Goal: Task Accomplishment & Management: Manage account settings

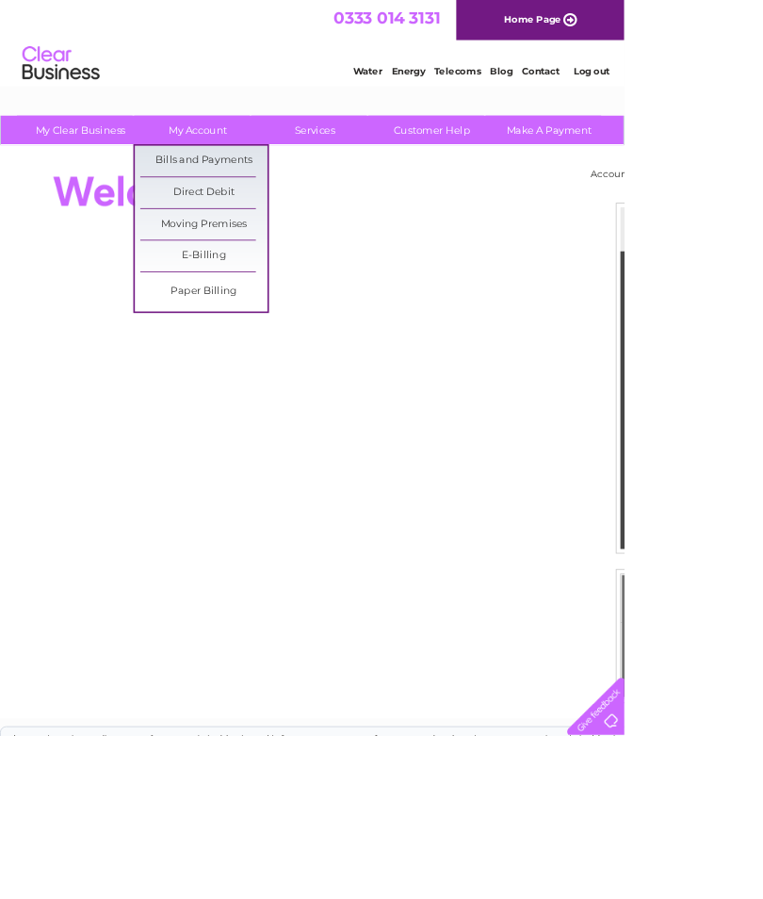
click at [273, 198] on link "Bills and Payments" at bounding box center [249, 197] width 155 height 38
select select "1079314"
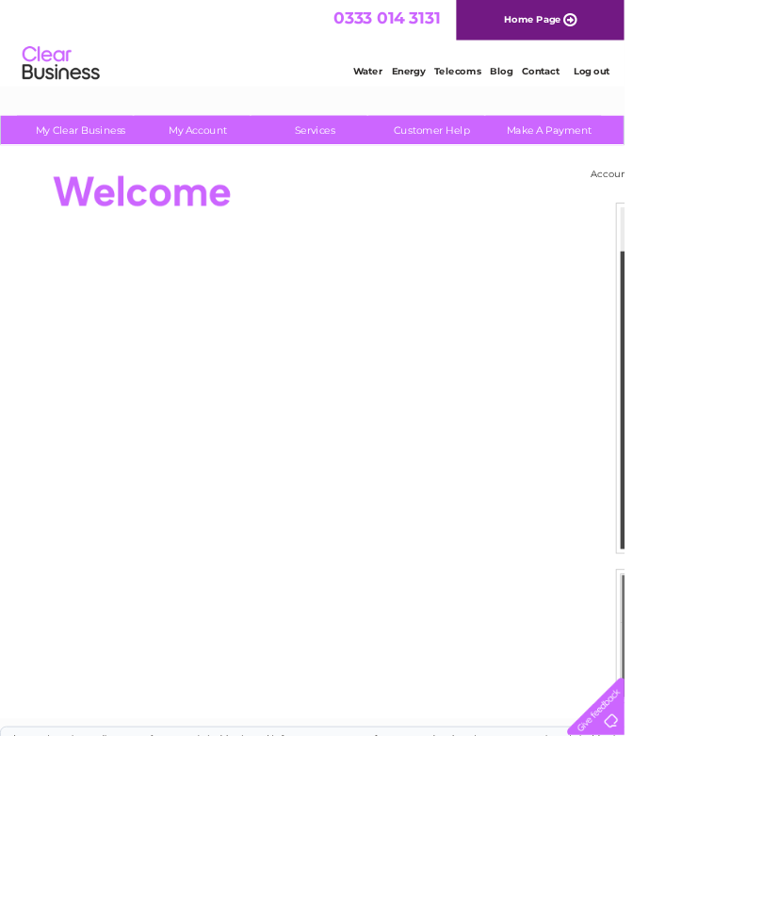
click at [239, 110] on html "0333 014 3131 Home Page Water Energy Telecoms Blog Contact Log out" at bounding box center [381, 55] width 763 height 110
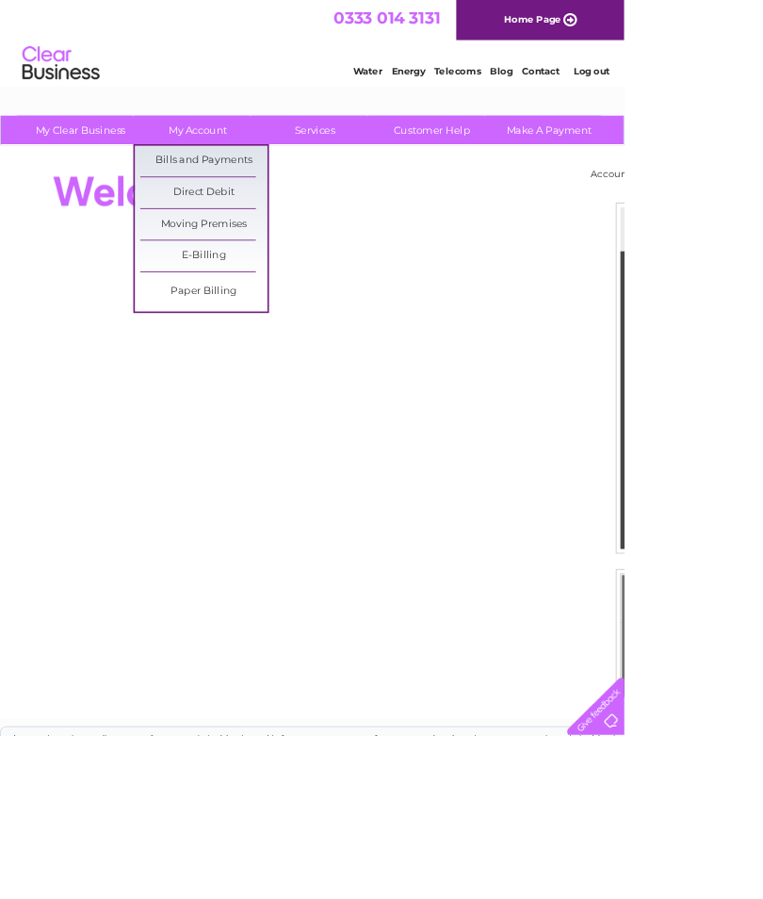
click at [247, 205] on link "Bills and Payments" at bounding box center [249, 197] width 155 height 38
click at [275, 201] on link "Bills and Payments" at bounding box center [249, 197] width 155 height 38
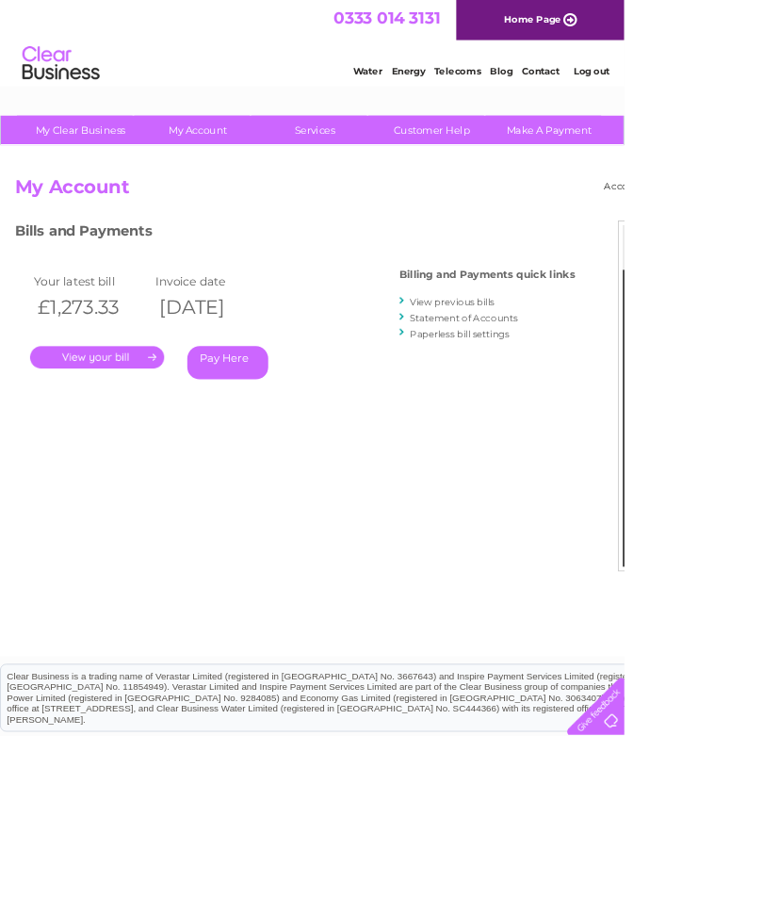
click at [180, 445] on link "." at bounding box center [119, 436] width 164 height 27
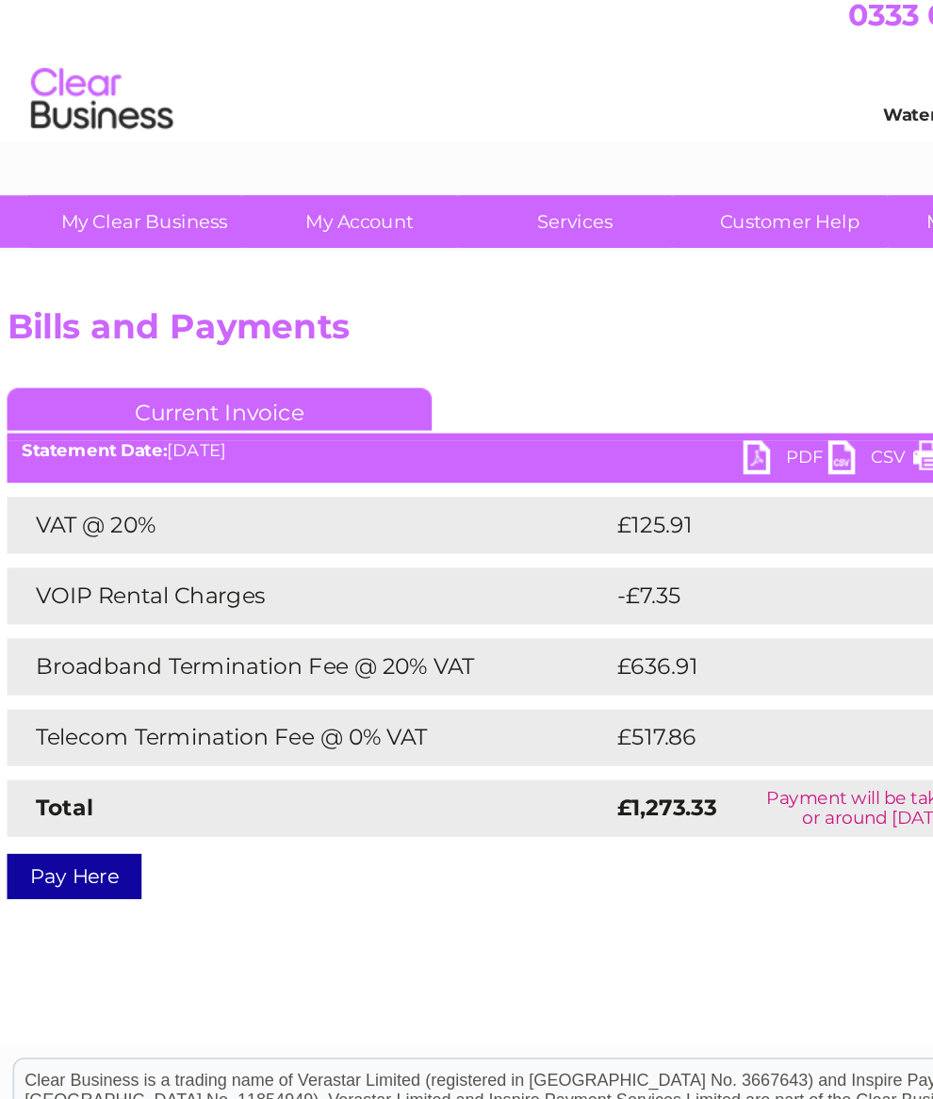
click at [508, 304] on link "PDF" at bounding box center [536, 317] width 57 height 27
